Goal: Information Seeking & Learning: Learn about a topic

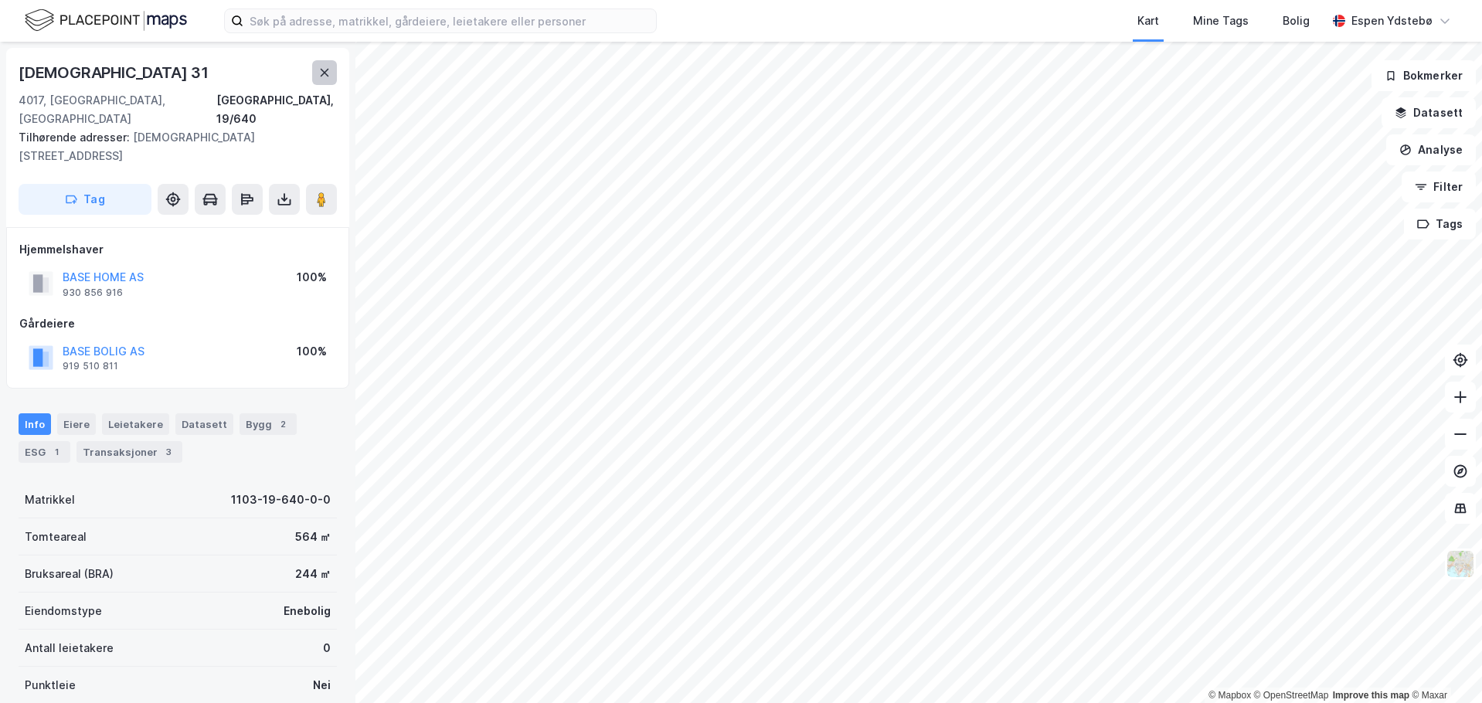
click at [328, 73] on icon at bounding box center [324, 72] width 12 height 12
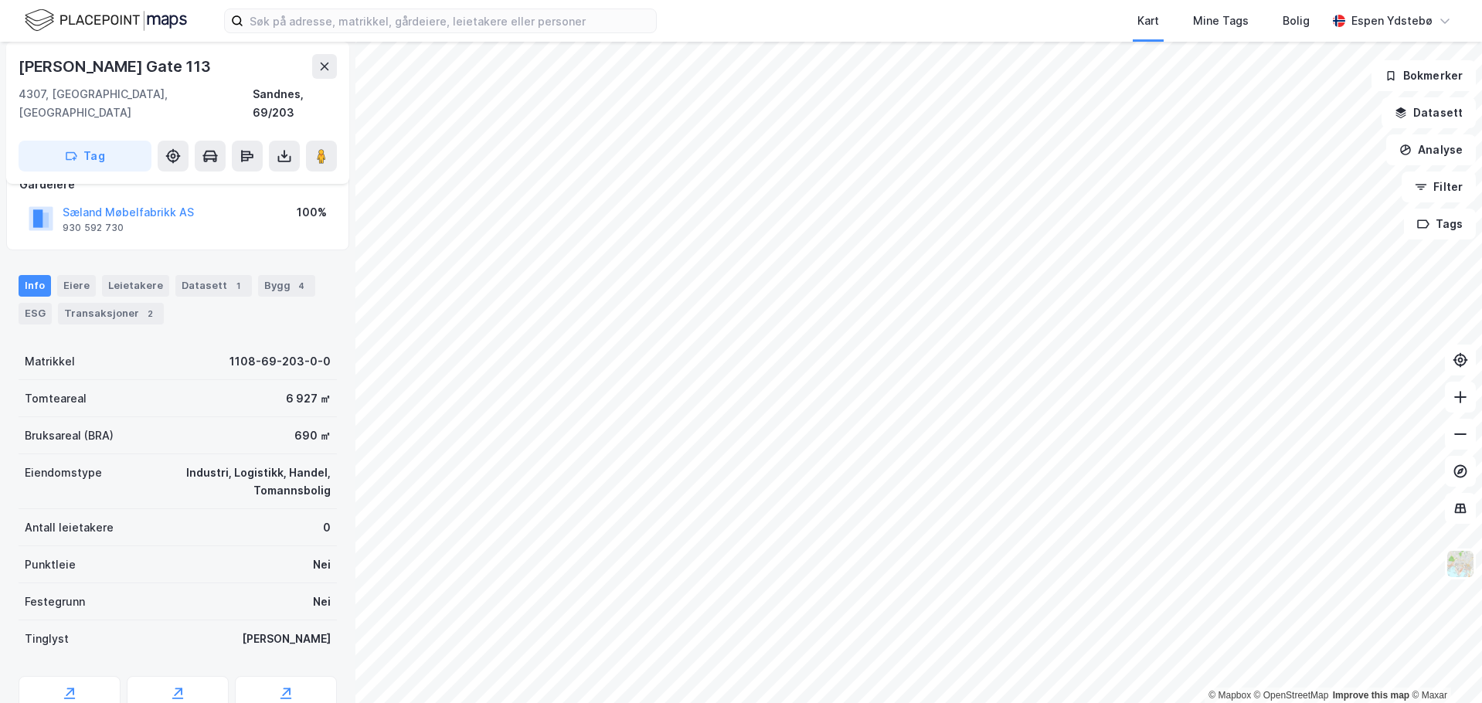
scroll to position [156, 0]
